Goal: Information Seeking & Learning: Learn about a topic

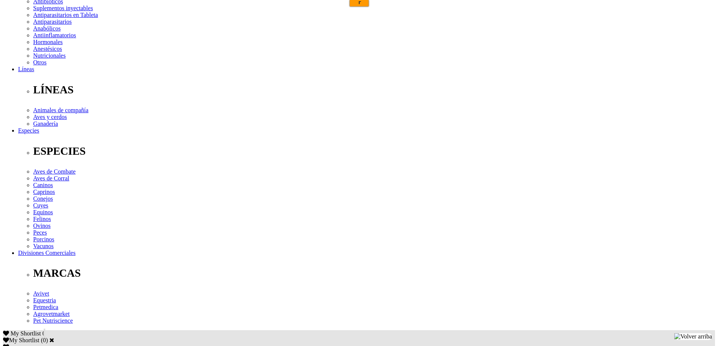
scroll to position [188, 0]
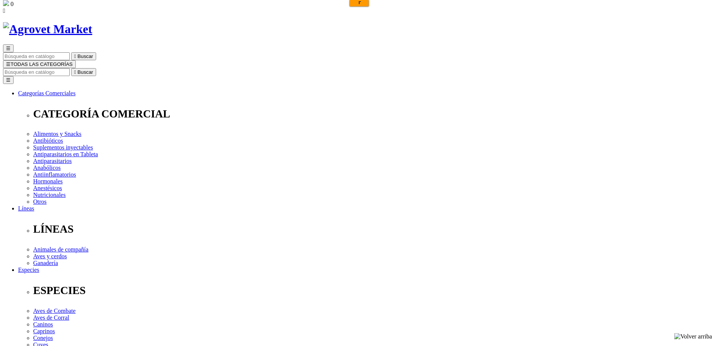
scroll to position [75, 0]
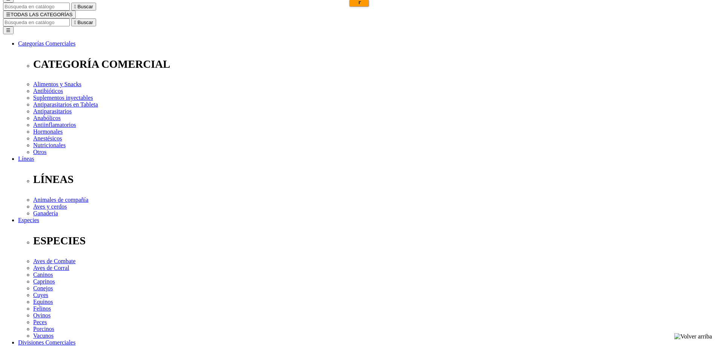
select select "26"
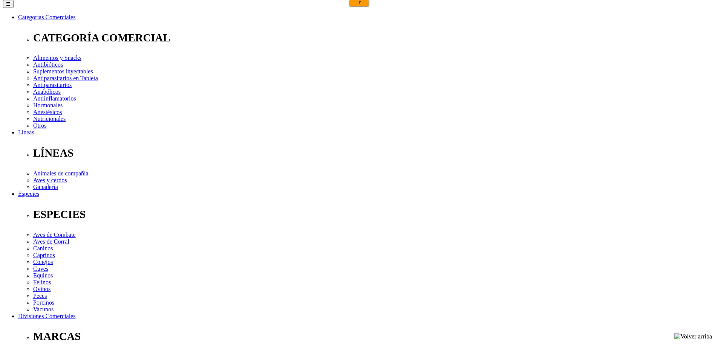
select select "26"
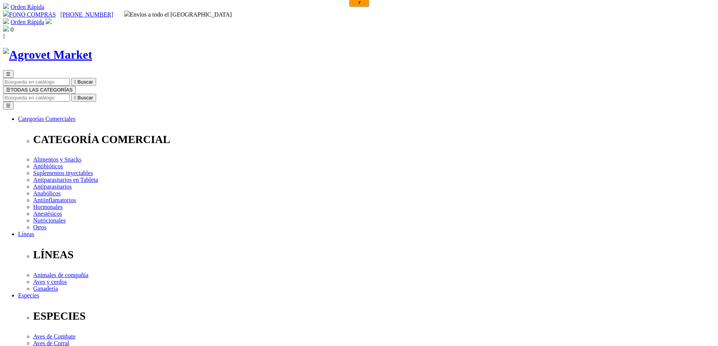
drag, startPoint x: 409, startPoint y: 98, endPoint x: 363, endPoint y: 96, distance: 46.4
copy h1 "Cani-Tabs"
click at [70, 94] on input "Buscar" at bounding box center [36, 98] width 67 height 8
paste input "Cani-Tabs"
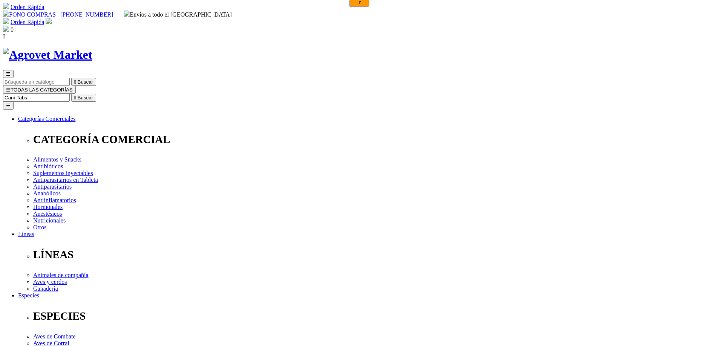
type input "Cani-Tabs"
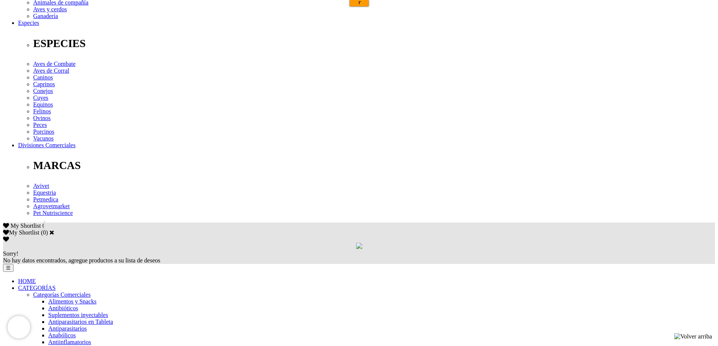
scroll to position [302, 0]
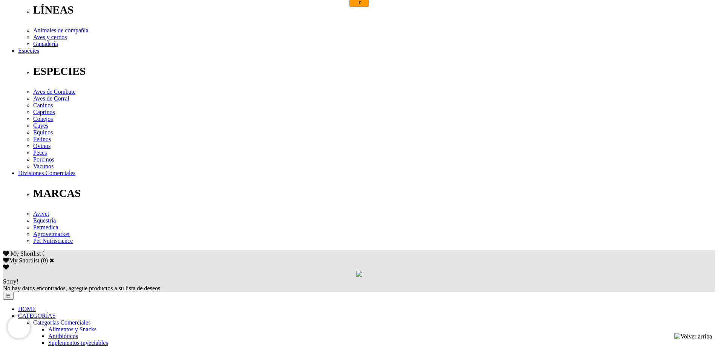
scroll to position [188, 0]
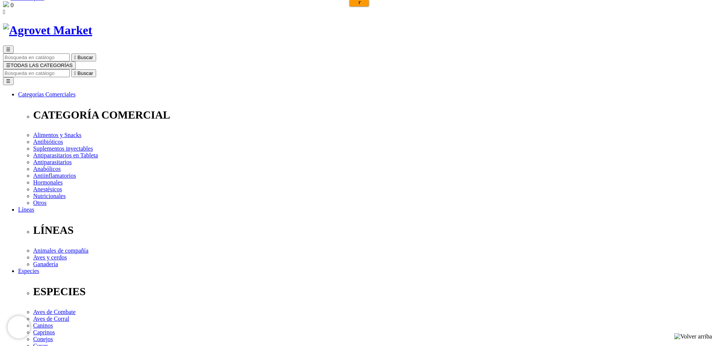
scroll to position [188, 0]
